Goal: Task Accomplishment & Management: Manage account settings

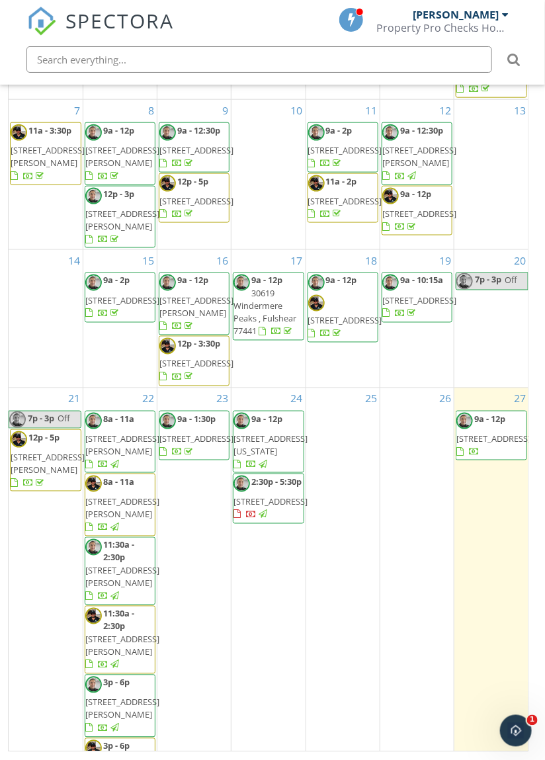
scroll to position [146, 0]
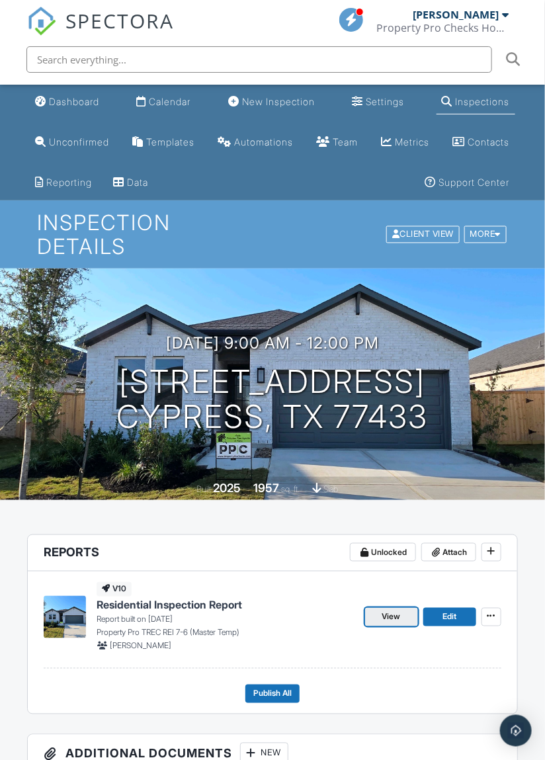
click at [392, 619] on span "View" at bounding box center [392, 617] width 19 height 13
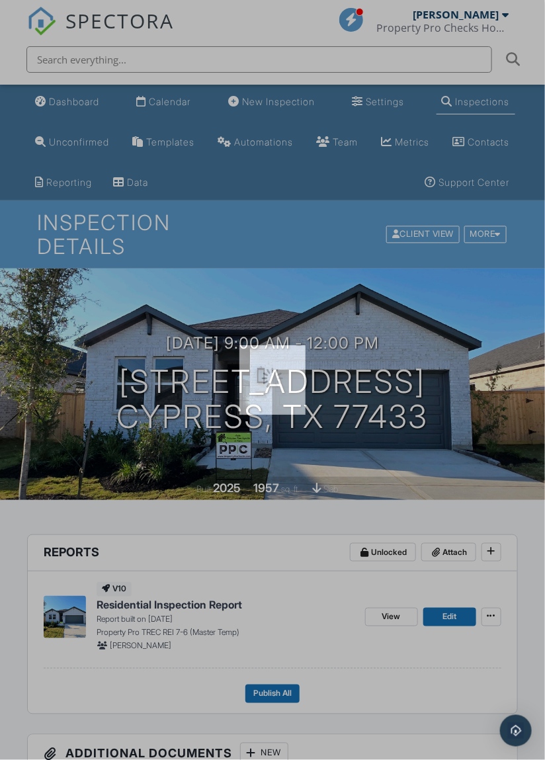
click at [387, 610] on div at bounding box center [272, 380] width 545 height 760
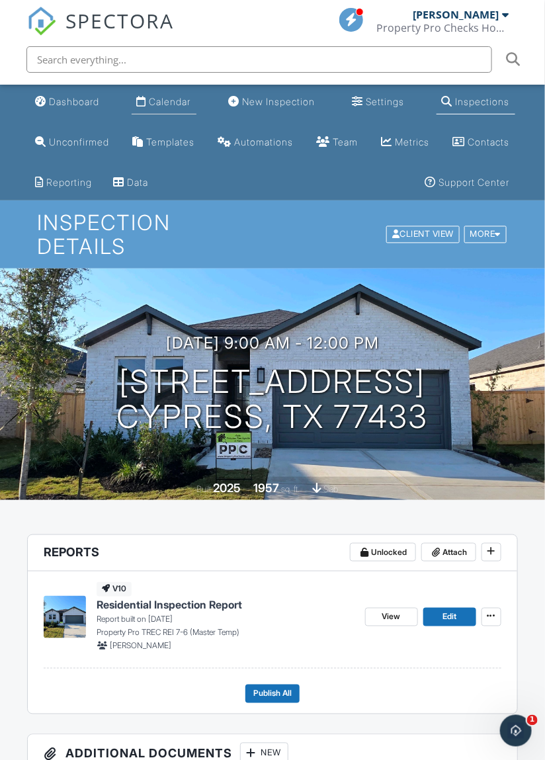
click at [174, 103] on div "Calendar" at bounding box center [171, 101] width 42 height 11
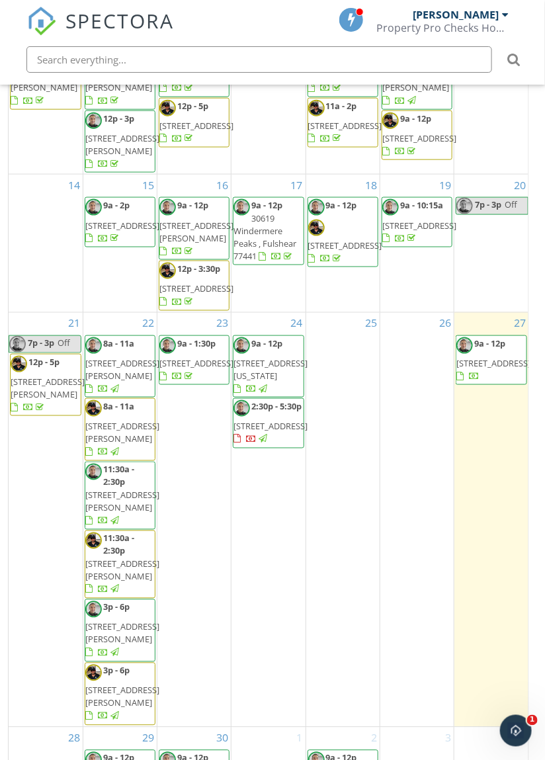
scroll to position [363, 0]
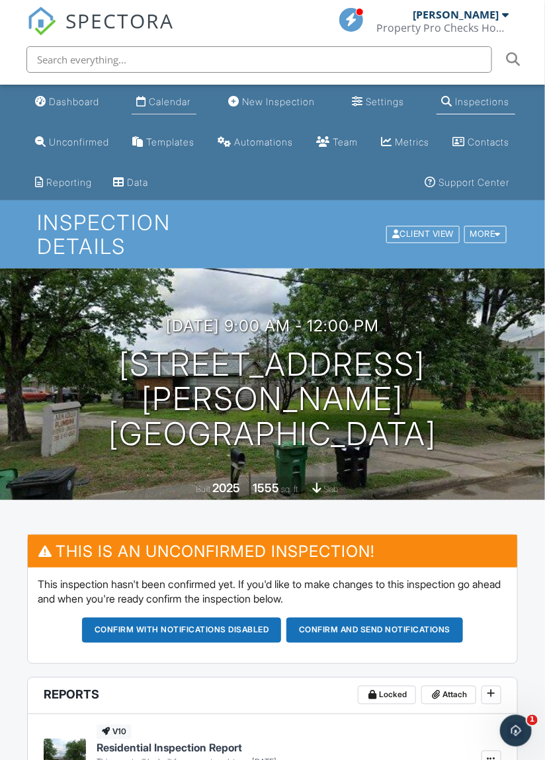
click at [169, 105] on div "Calendar" at bounding box center [171, 101] width 42 height 11
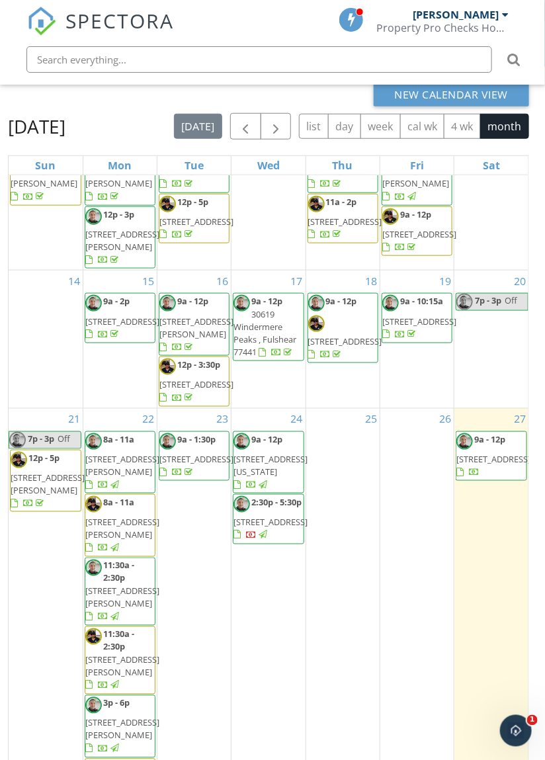
scroll to position [299, 0]
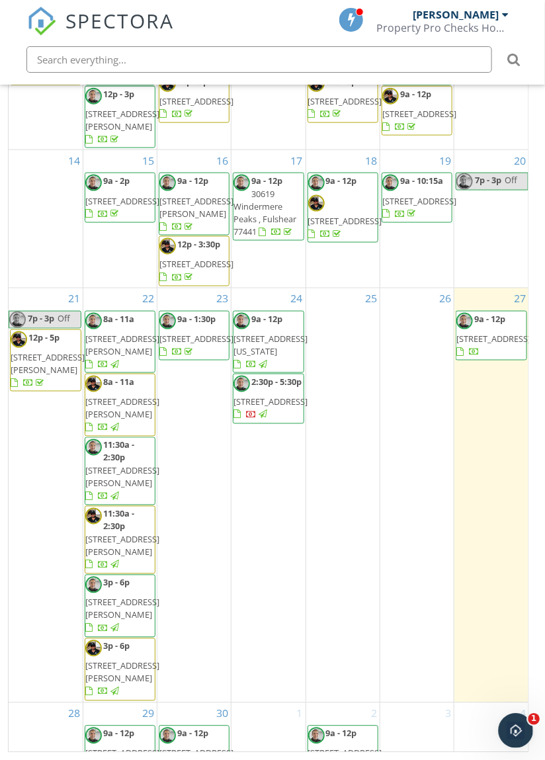
click at [520, 731] on icon "Open Intercom Messenger" at bounding box center [515, 729] width 22 height 22
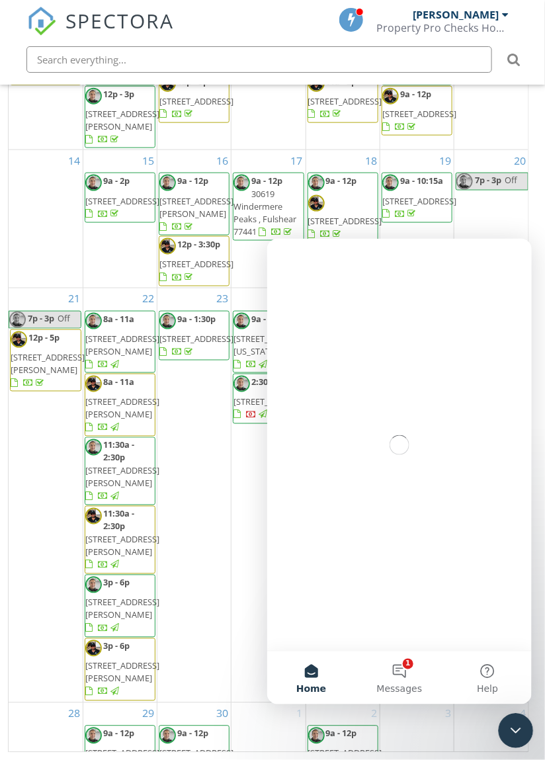
scroll to position [0, 0]
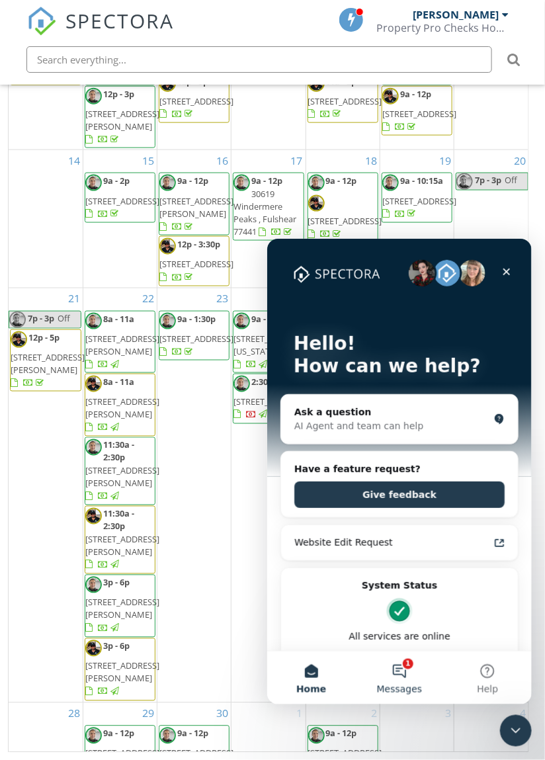
click at [407, 676] on button "1 Messages" at bounding box center [399, 677] width 88 height 53
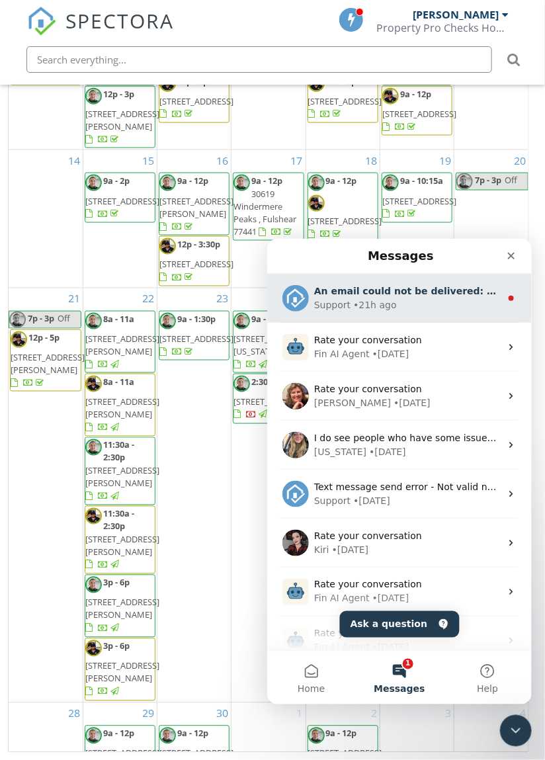
click at [455, 322] on div "Rate your conversation Fin AI Agent • 1w ago" at bounding box center [399, 346] width 265 height 49
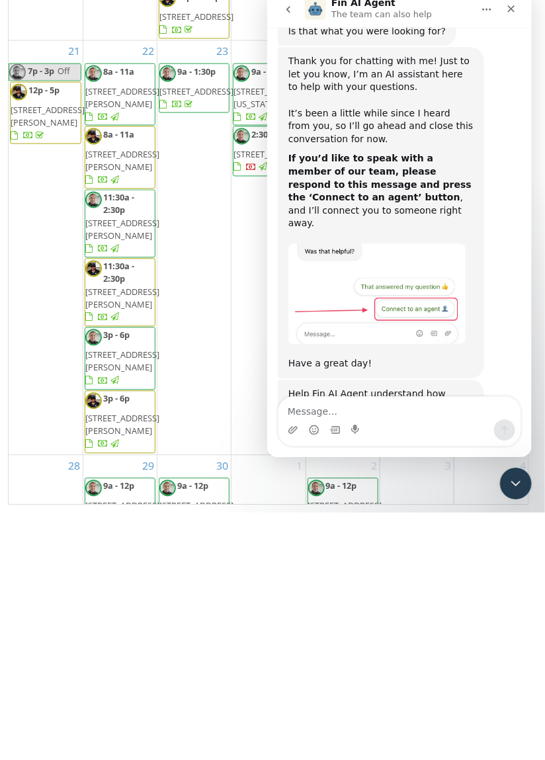
scroll to position [997, 0]
click at [489, 423] on div "Rate your conversation Terrible Bad OK Great Amazing" at bounding box center [399, 470] width 244 height 94
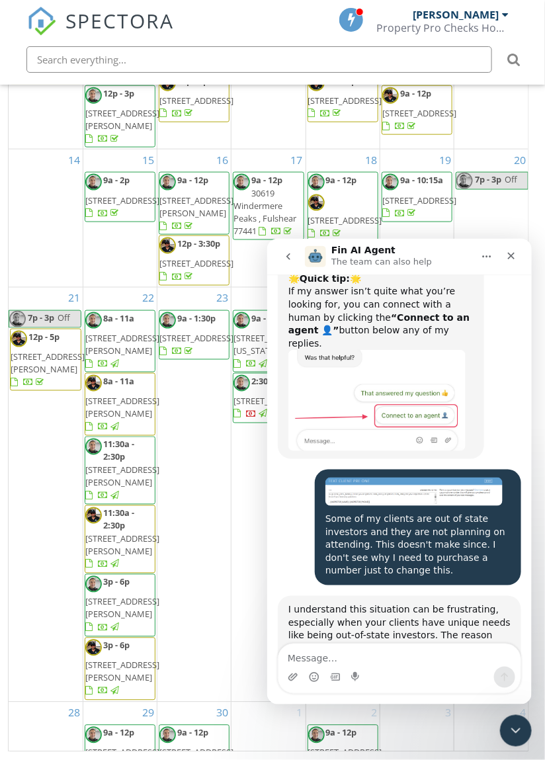
scroll to position [96, 0]
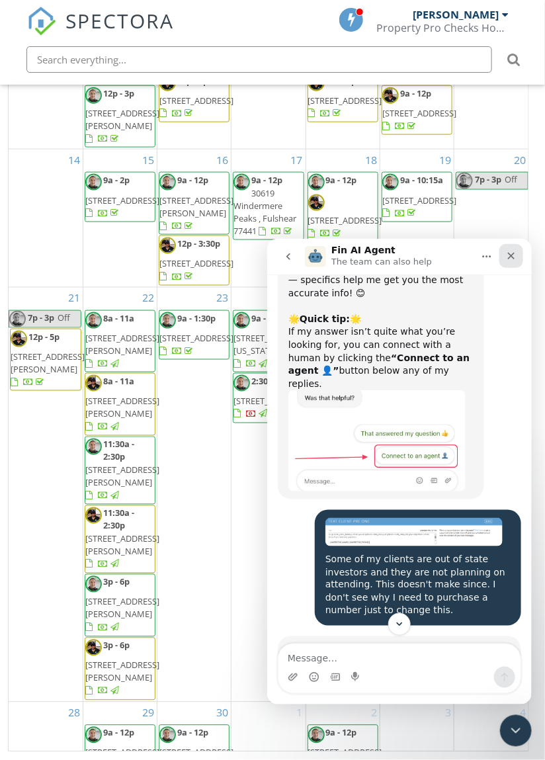
click at [515, 258] on icon "Close" at bounding box center [511, 255] width 11 height 11
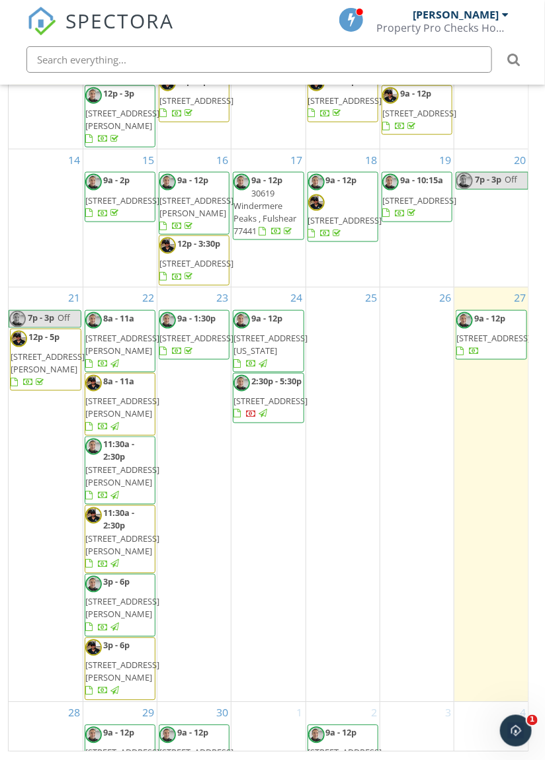
scroll to position [997, 0]
click at [522, 731] on icon "Open Intercom Messenger" at bounding box center [515, 729] width 22 height 22
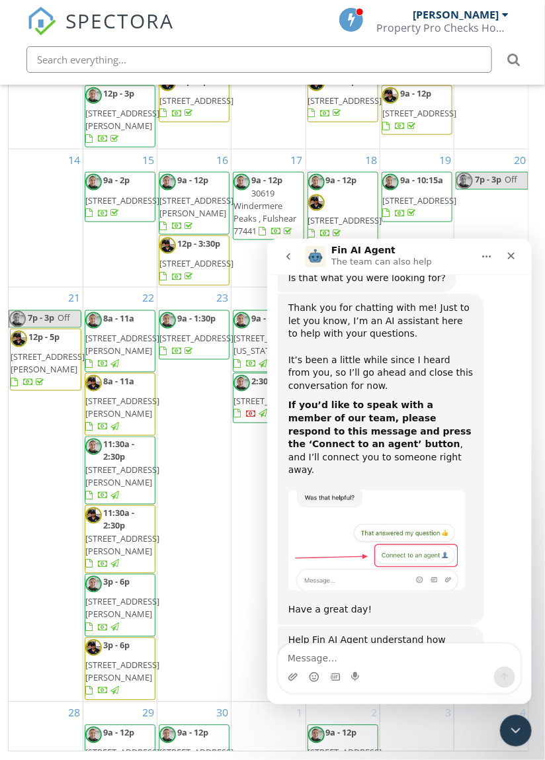
click at [294, 258] on button "go back" at bounding box center [287, 256] width 25 height 25
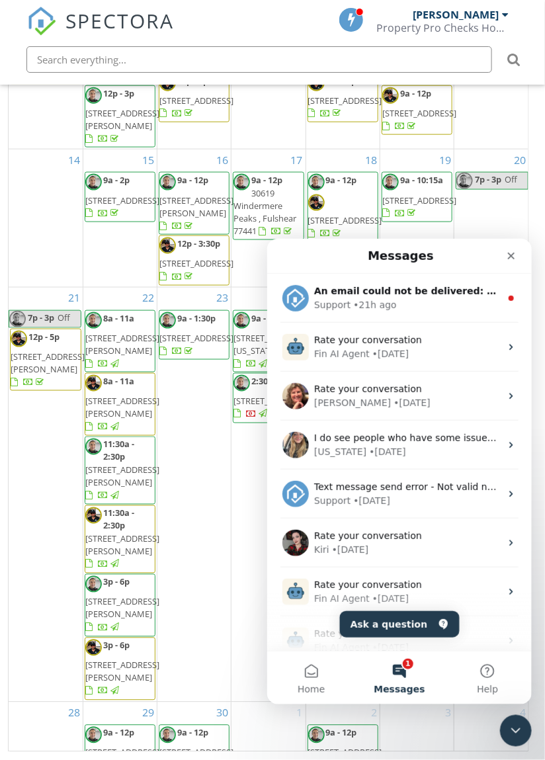
scroll to position [0, 0]
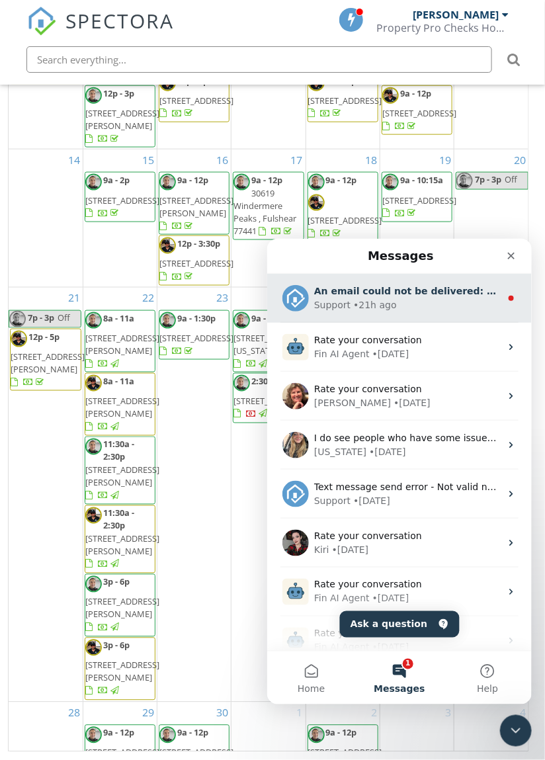
click at [426, 296] on div "An email could not be delivered: For more information, view Why emails don't ge…" at bounding box center [407, 291] width 187 height 14
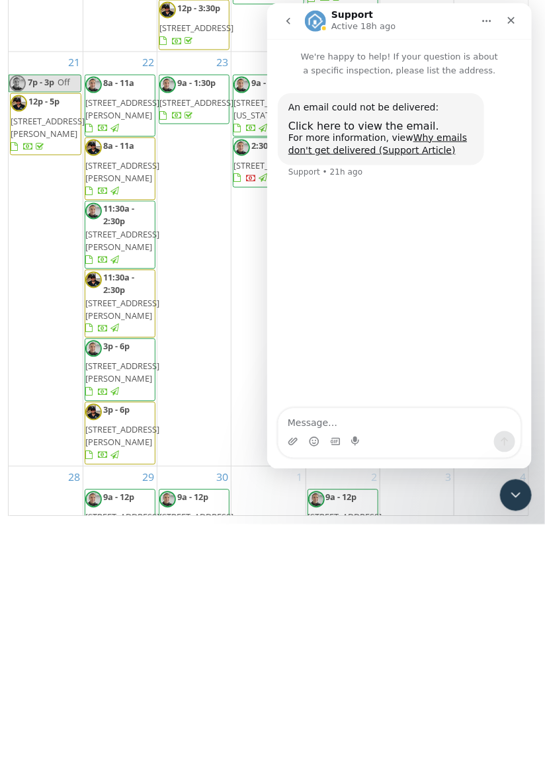
scroll to position [363, 0]
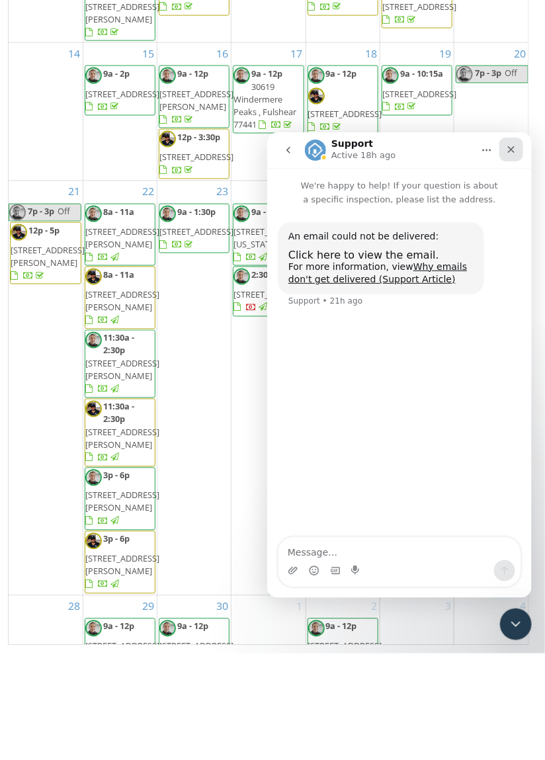
click at [518, 145] on div "Close" at bounding box center [511, 149] width 24 height 24
